Goal: Task Accomplishment & Management: Complete application form

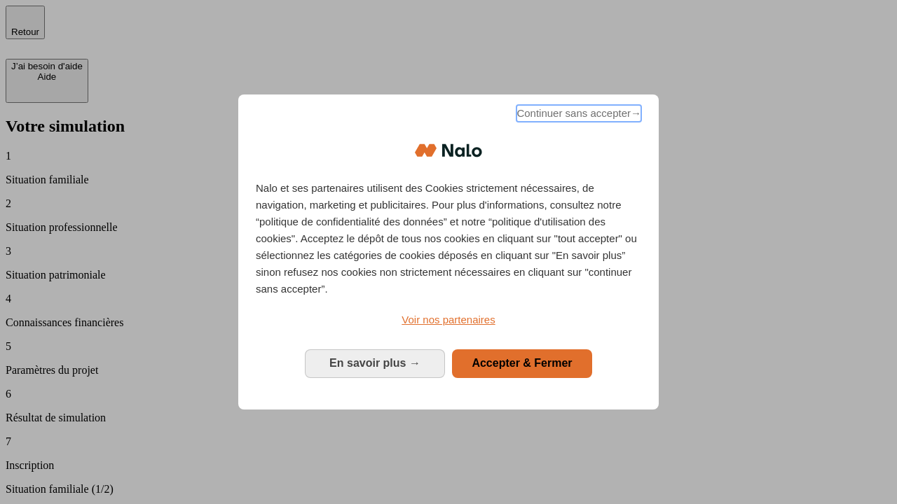
click at [577, 116] on span "Continuer sans accepter →" at bounding box center [578, 113] width 125 height 17
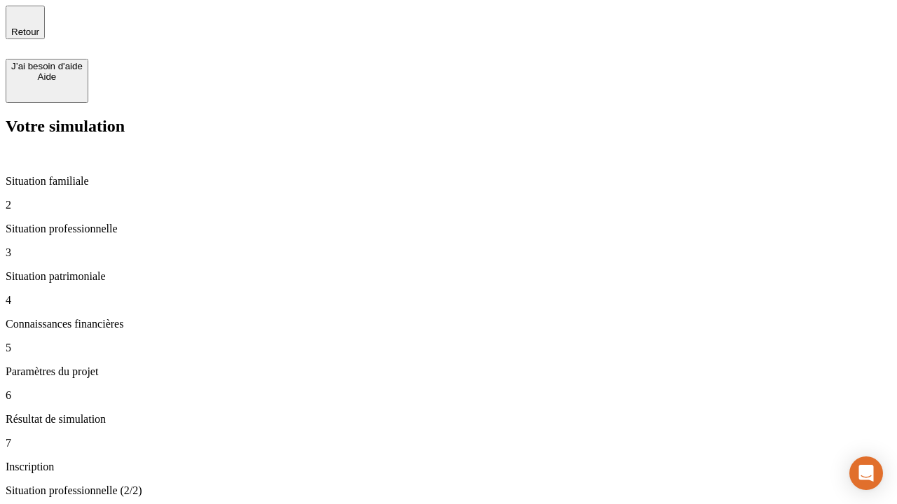
type input "30 000"
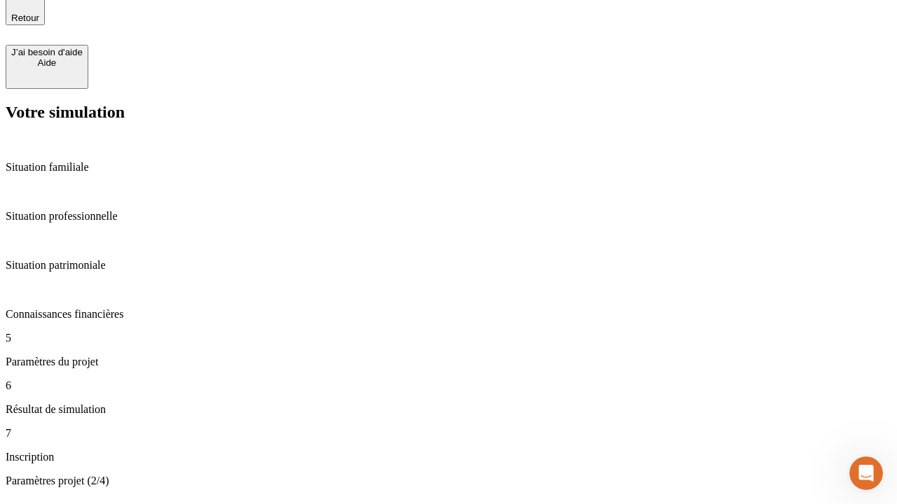
type input "25"
type input "1 000"
type input "640"
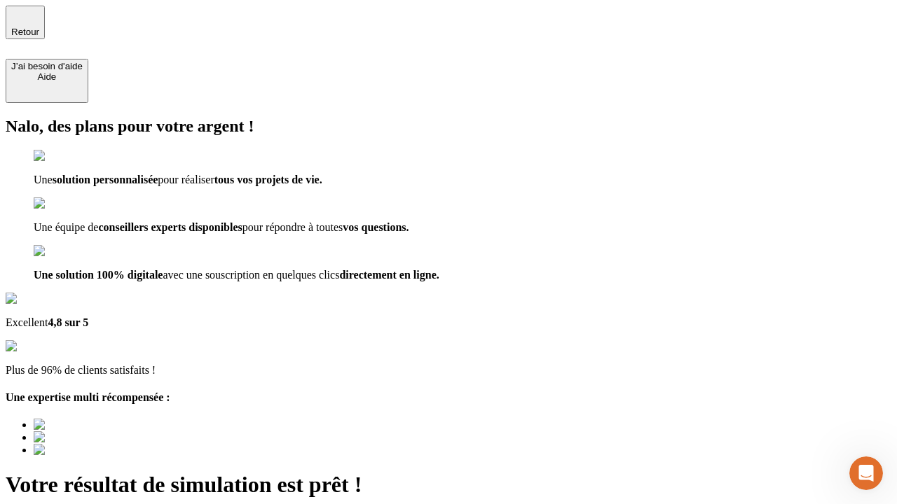
type input "[EMAIL_ADDRESS][PERSON_NAME][DOMAIN_NAME]"
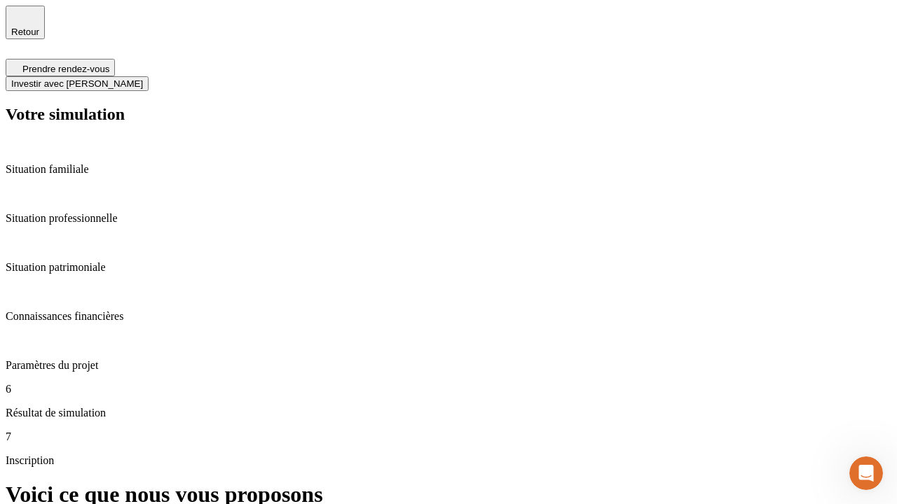
click at [143, 78] on span "Investir avec [PERSON_NAME]" at bounding box center [77, 83] width 132 height 11
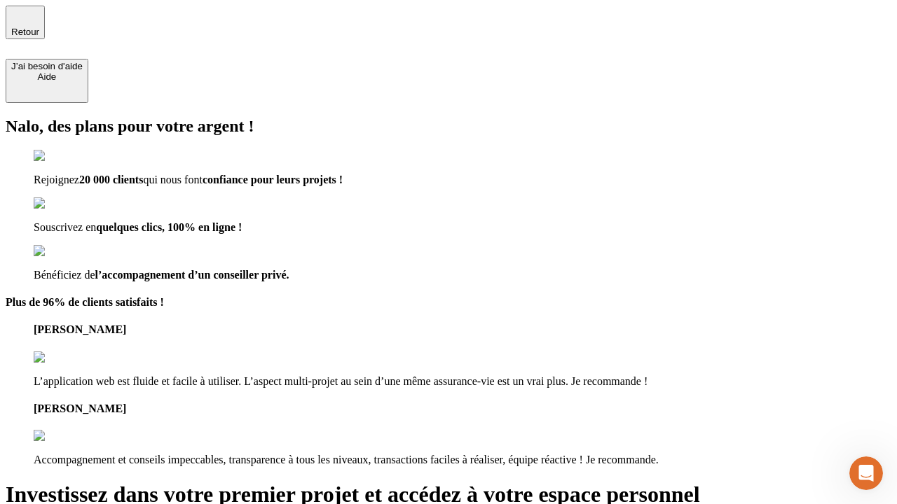
type input "[EMAIL_ADDRESS][PERSON_NAME][DOMAIN_NAME]"
